Goal: Task Accomplishment & Management: Use online tool/utility

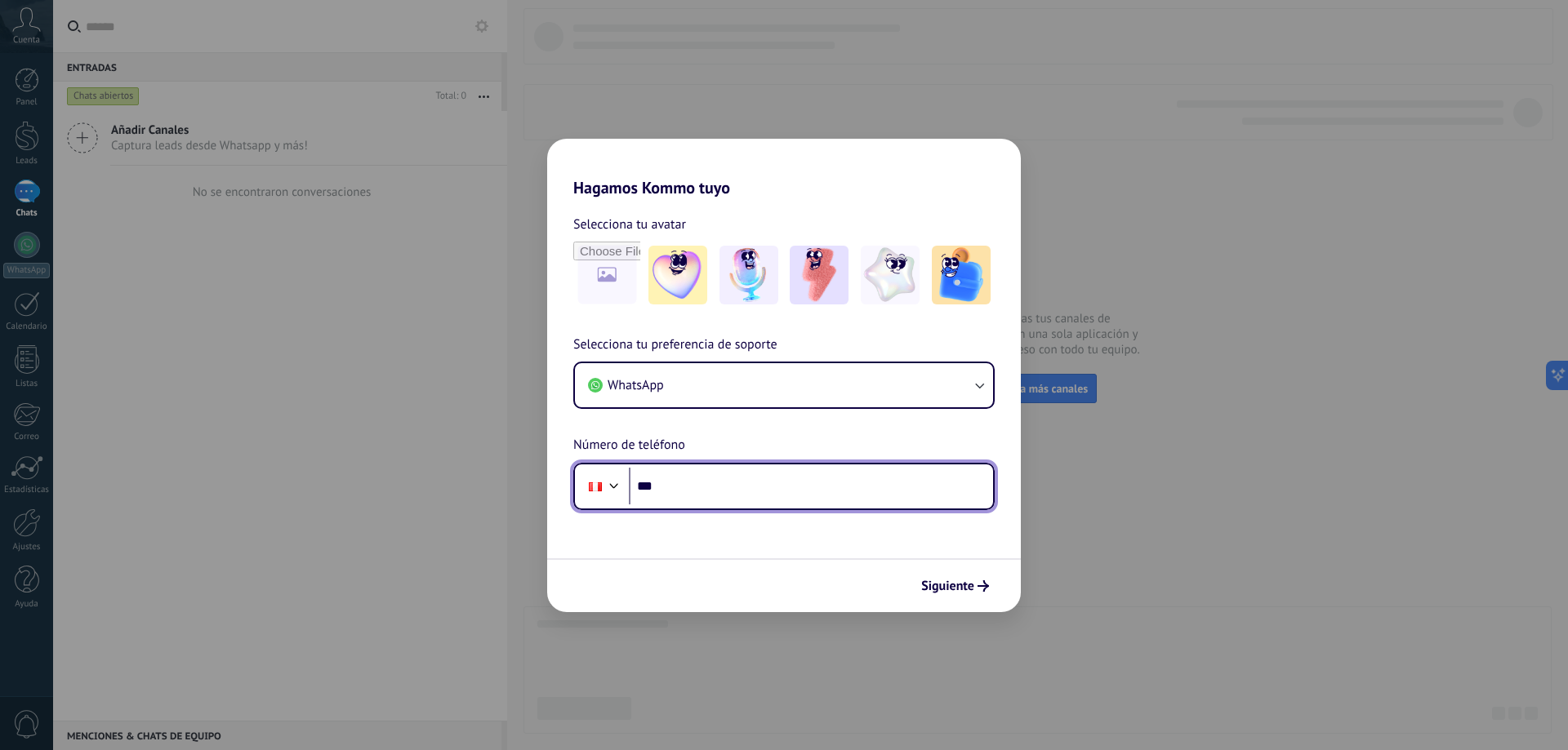
click at [684, 485] on input "***" at bounding box center [810, 486] width 364 height 38
type input "**********"
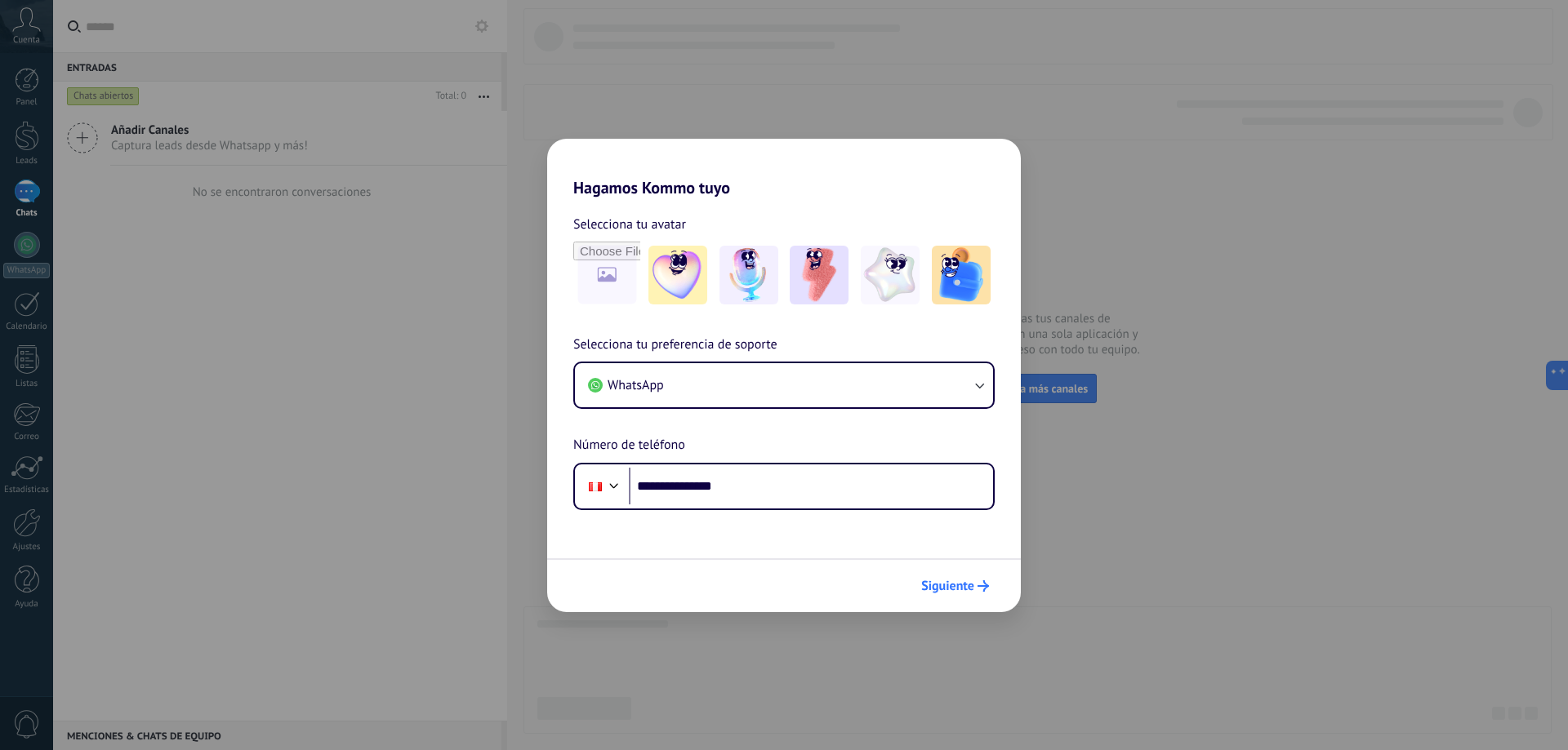
click at [977, 584] on icon "submit" at bounding box center [983, 586] width 12 height 12
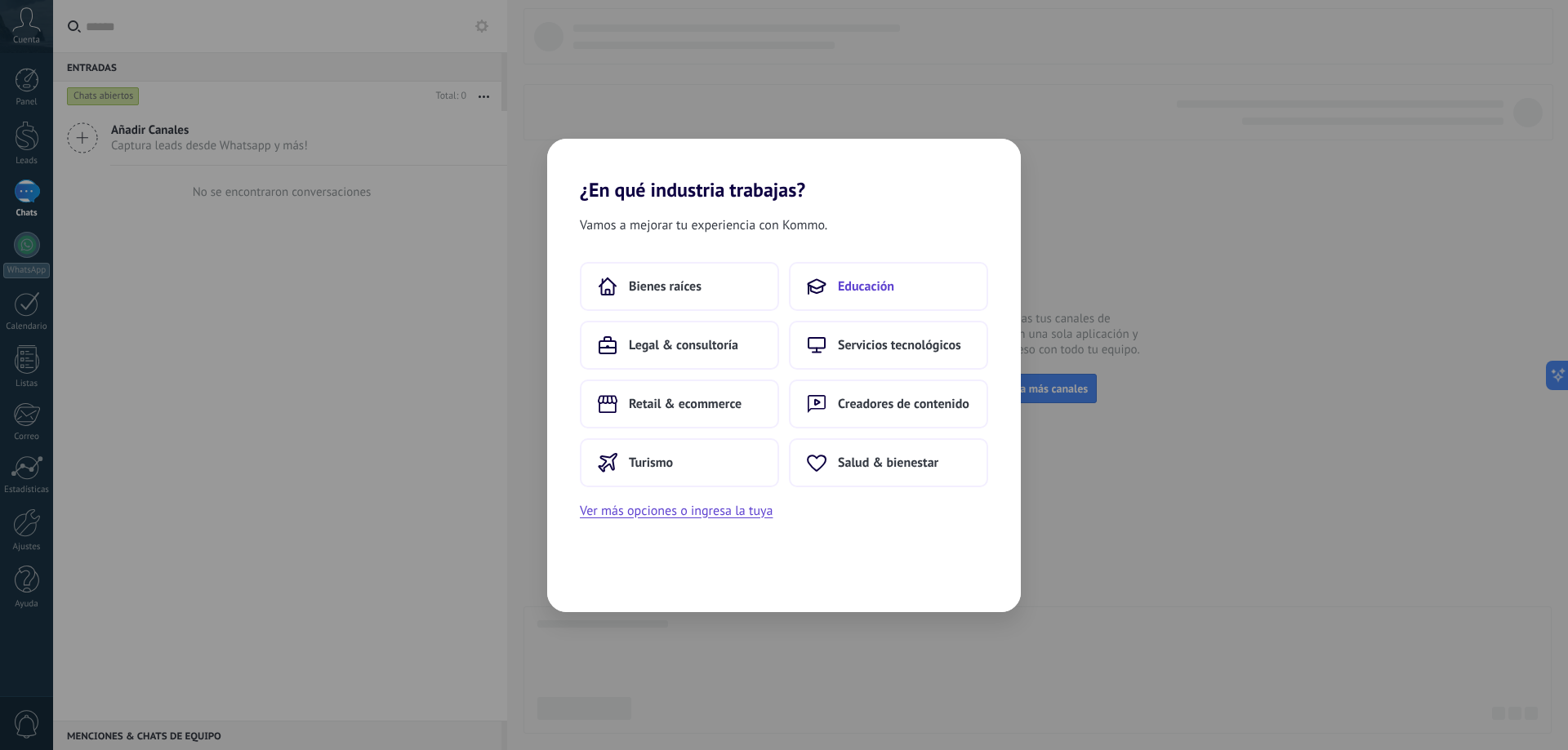
click at [828, 297] on button "Educación" at bounding box center [888, 287] width 199 height 49
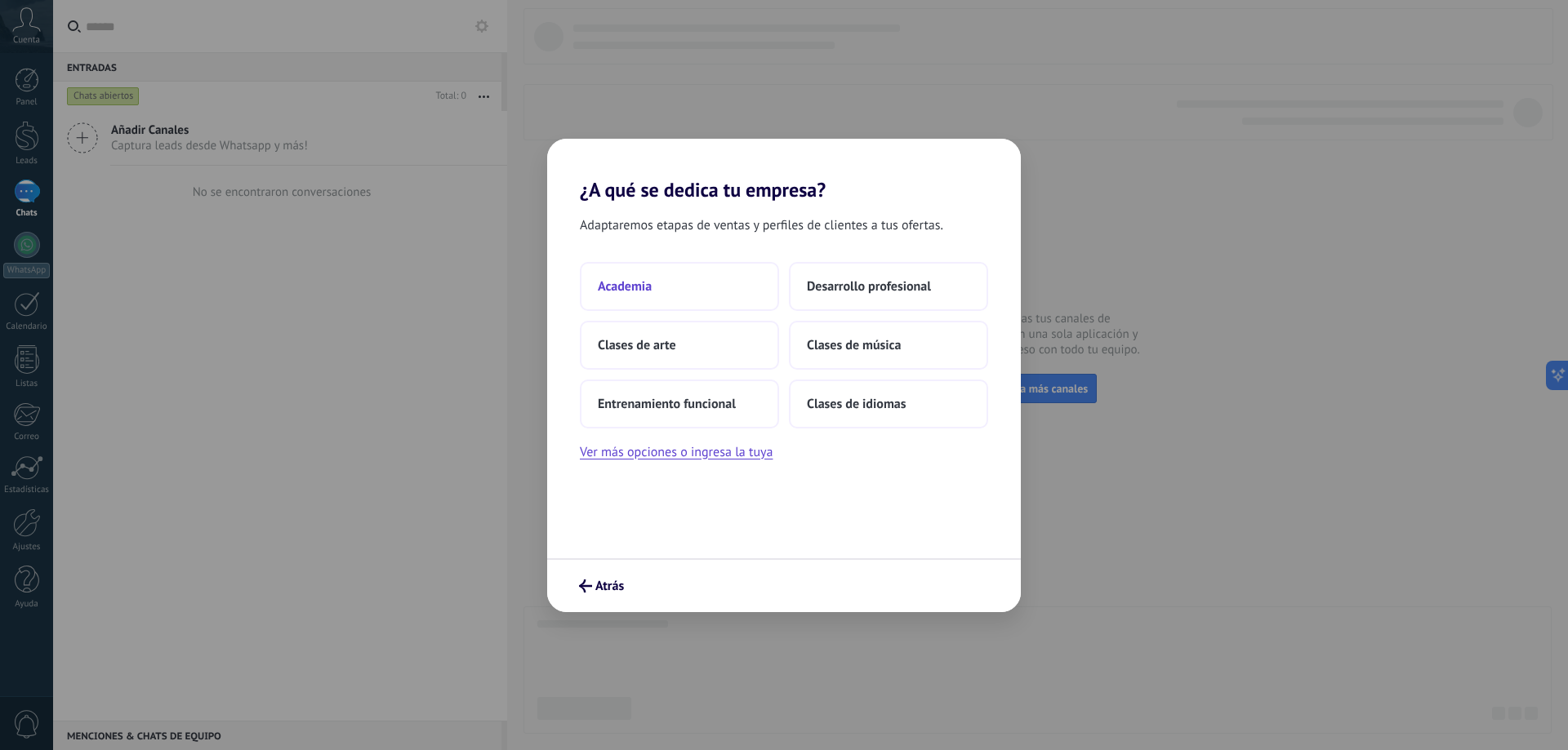
click at [668, 310] on button "Academia" at bounding box center [679, 287] width 199 height 49
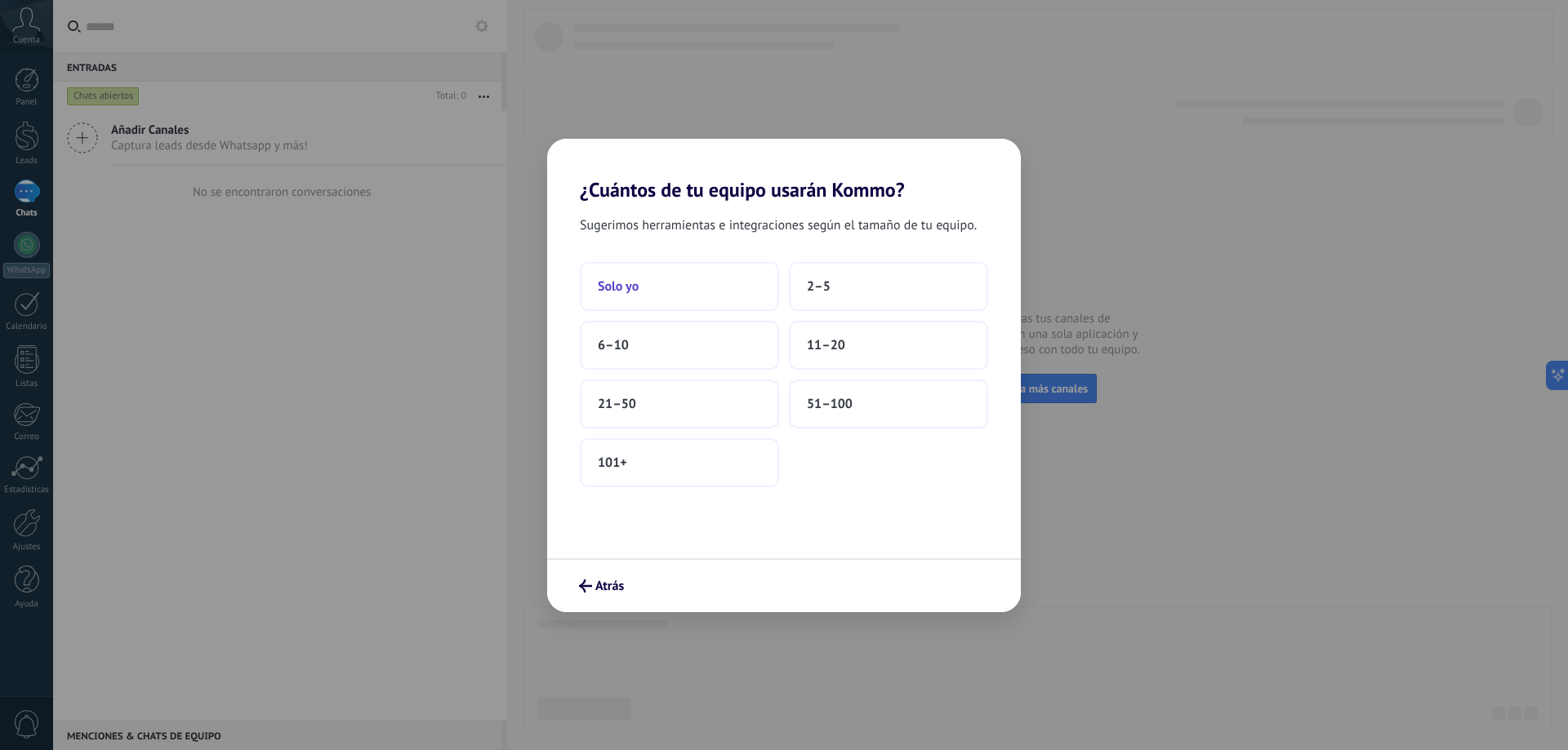
click at [721, 292] on button "Solo yo" at bounding box center [679, 287] width 199 height 49
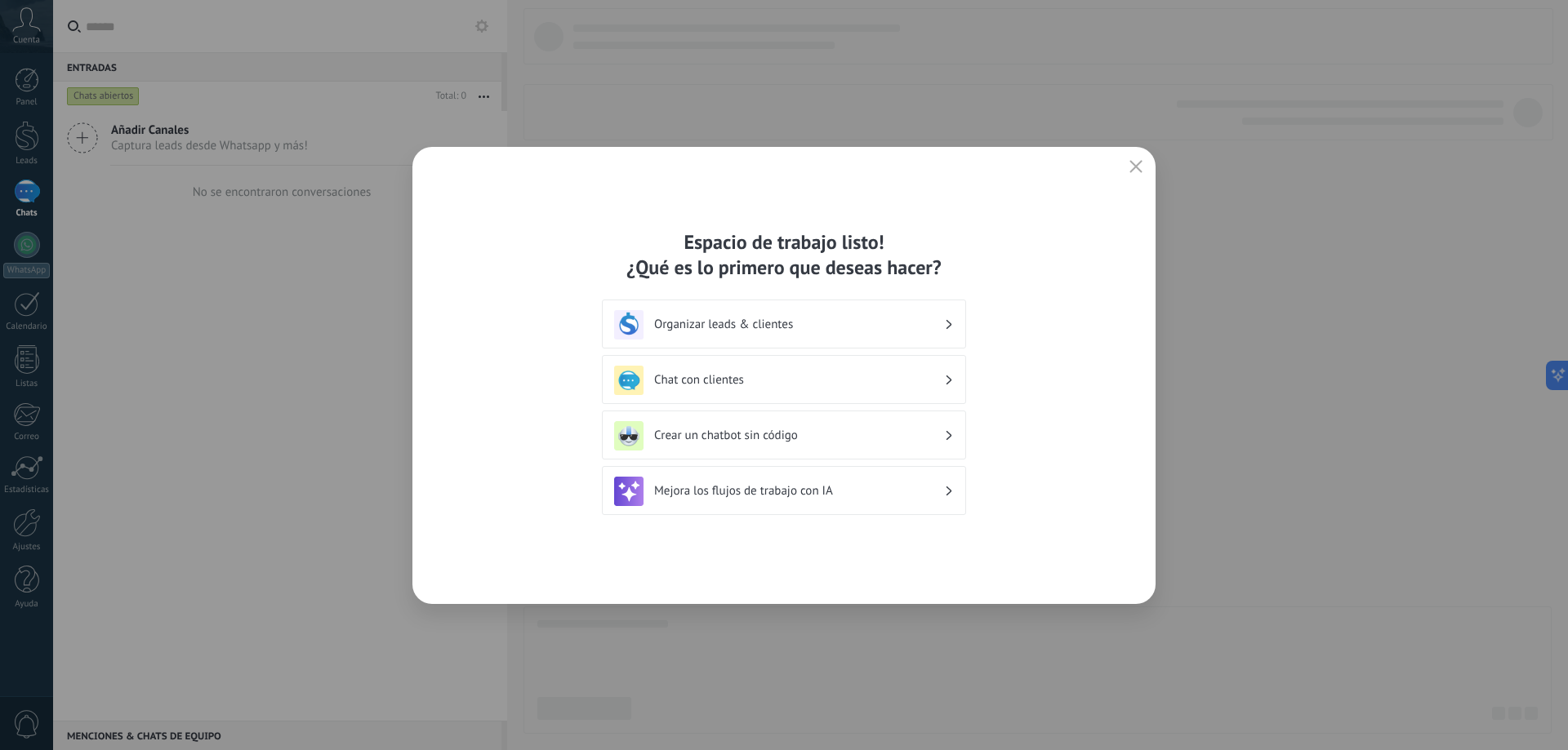
click at [707, 438] on h3 "Crear un chatbot sin código" at bounding box center [799, 435] width 290 height 16
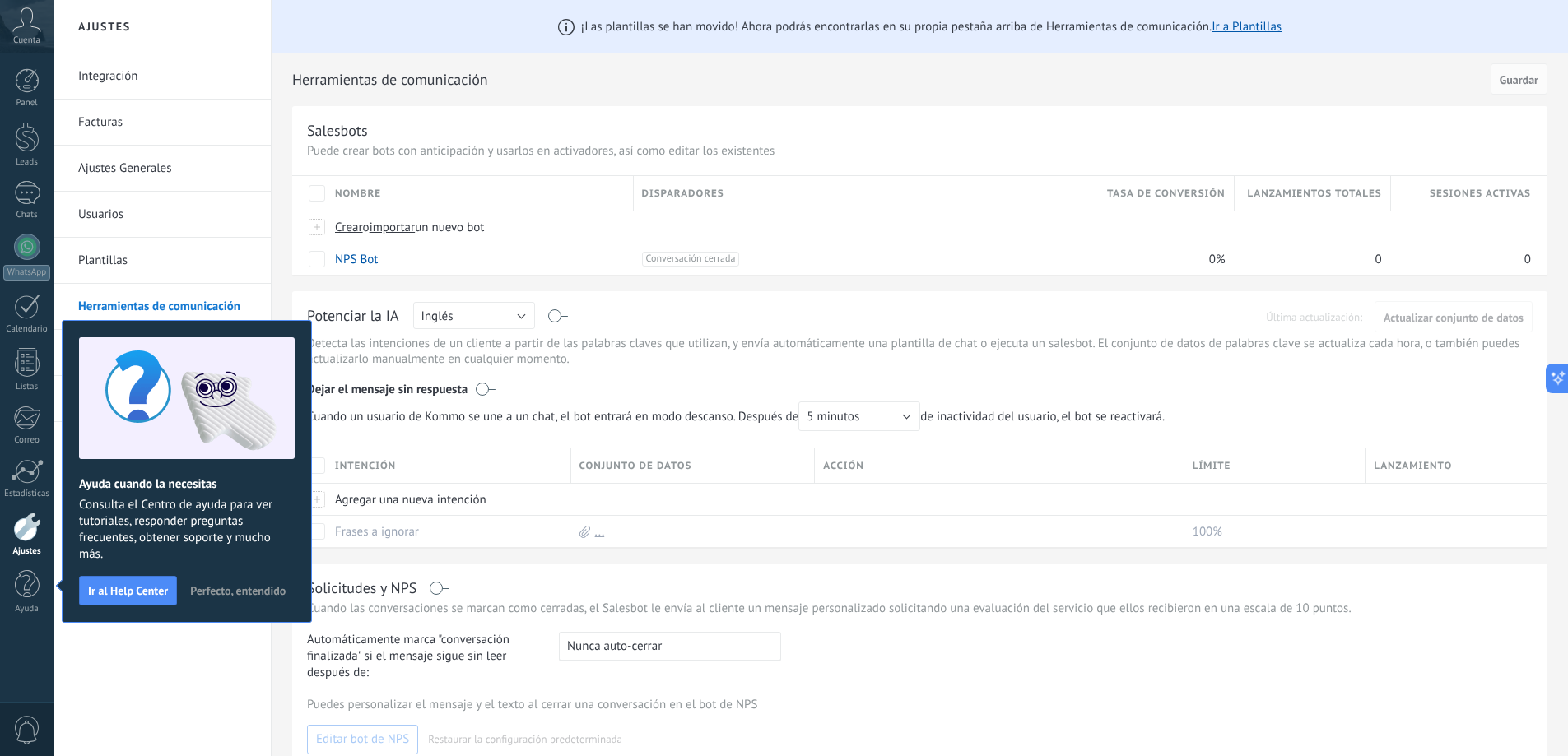
click at [446, 424] on span "Cuando un usuario de Kommo se une a un chat, el bot entrará en modo descanso. D…" at bounding box center [614, 417] width 613 height 30
click at [242, 596] on span "Perfecto, entendido" at bounding box center [238, 590] width 95 height 12
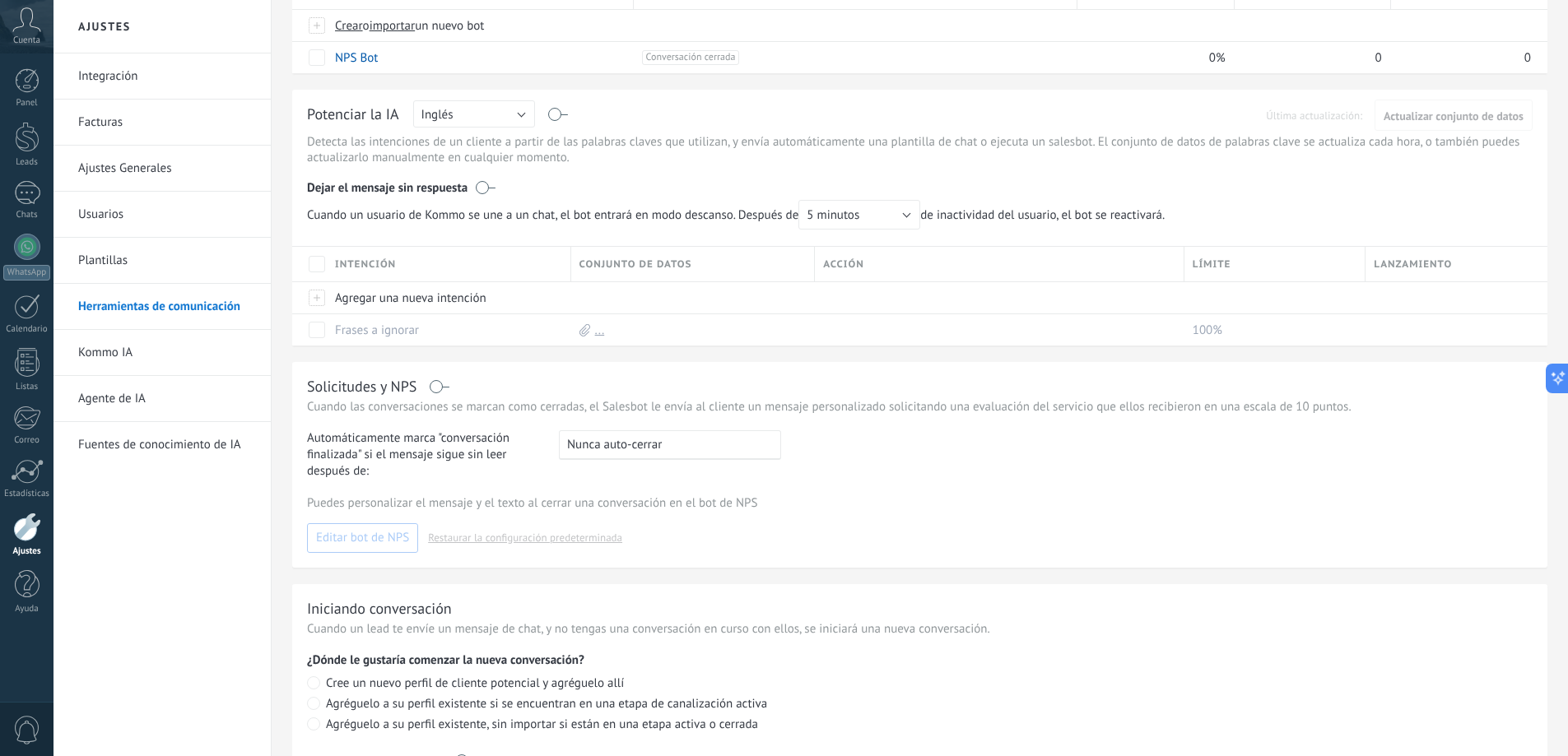
scroll to position [51, 0]
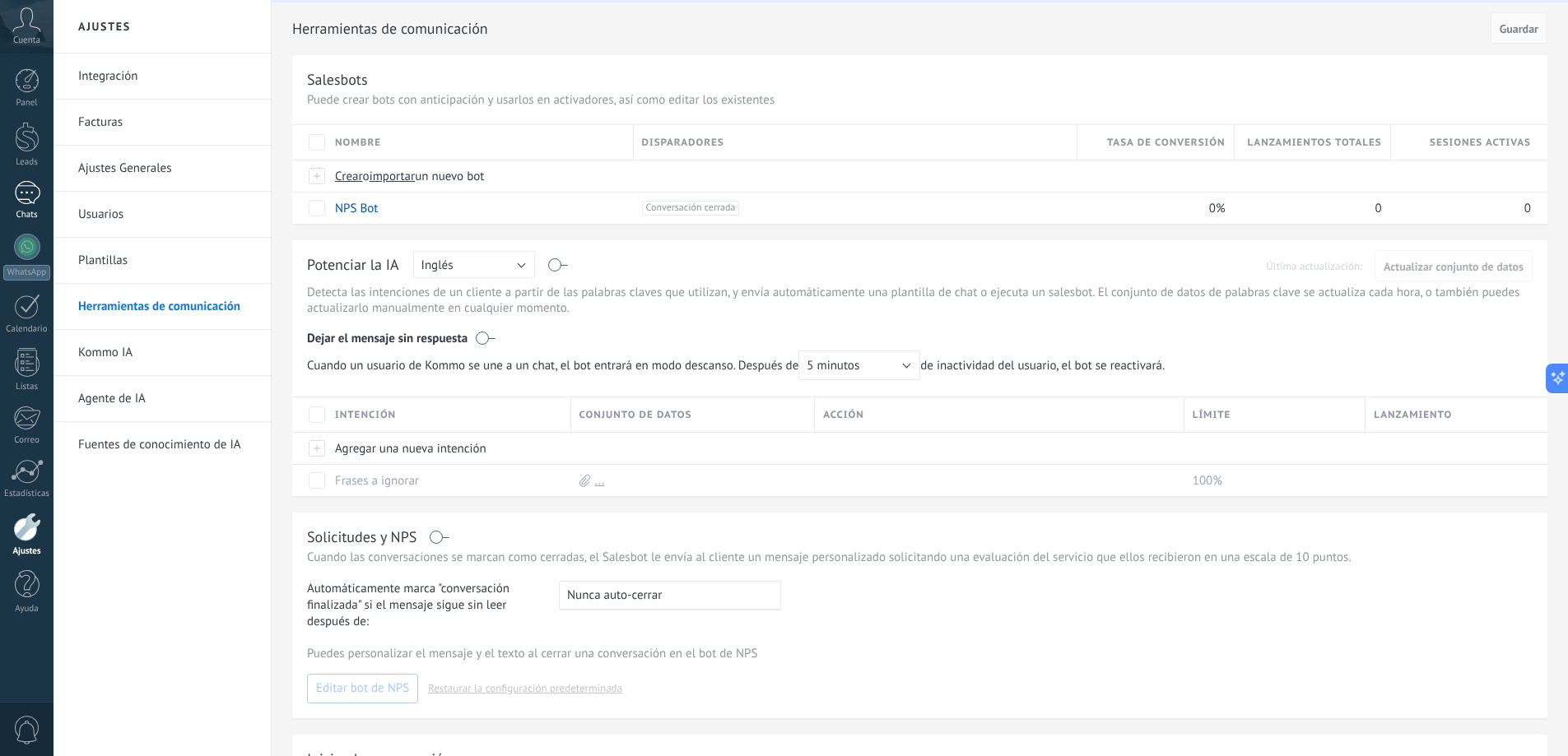
click at [27, 196] on div at bounding box center [27, 193] width 27 height 24
